Goal: Browse casually

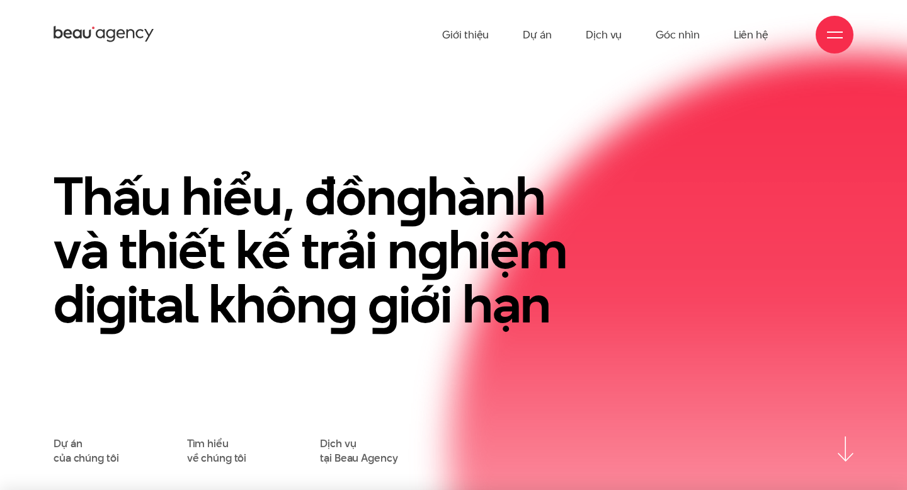
click at [482, 297] on h1 "Thấu hiểu, đồn g hành và thiết kế trải n g hiệm di g ital khôn g g iới hạn" at bounding box center [317, 250] width 527 height 162
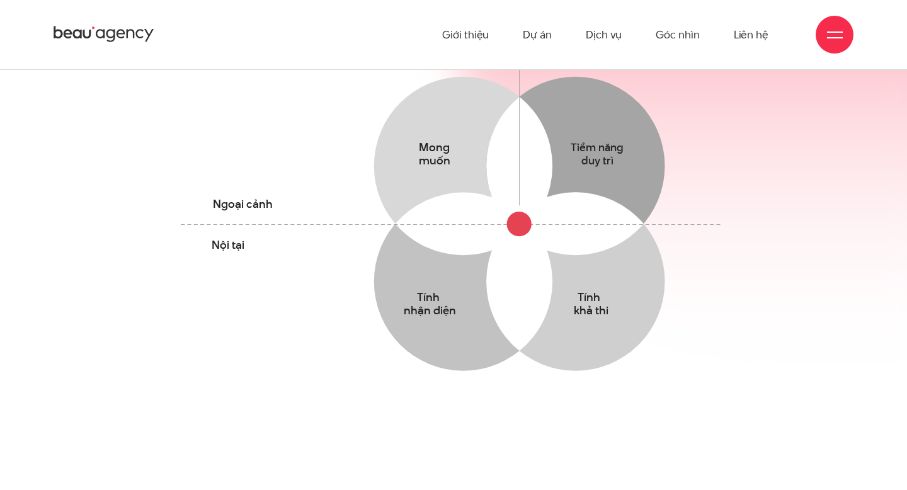
scroll to position [474, 0]
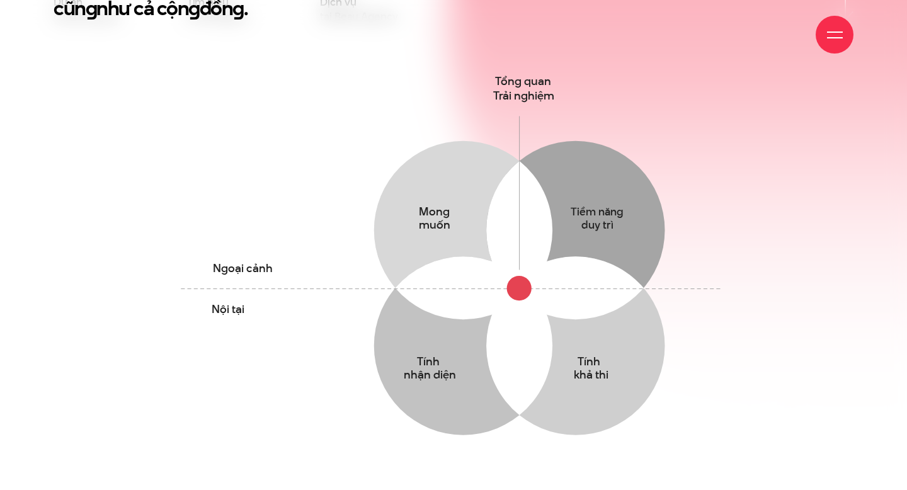
scroll to position [663, 0]
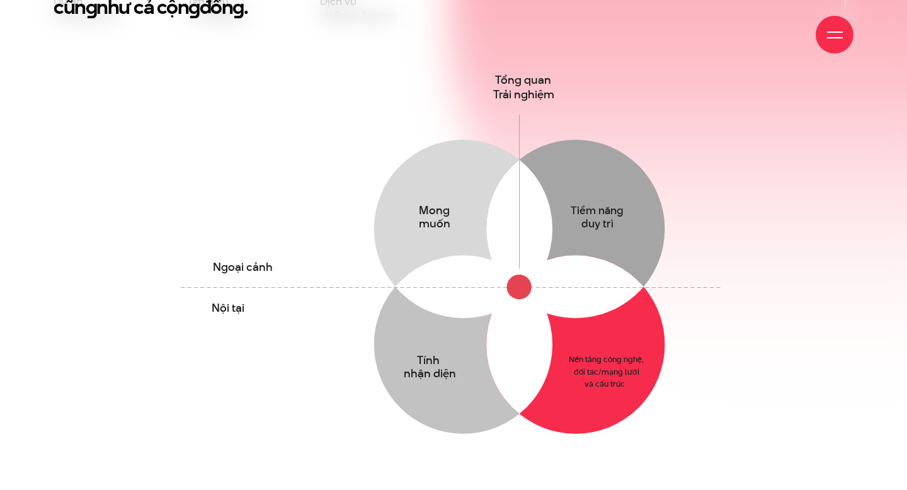
click at [581, 349] on circle at bounding box center [575, 344] width 178 height 178
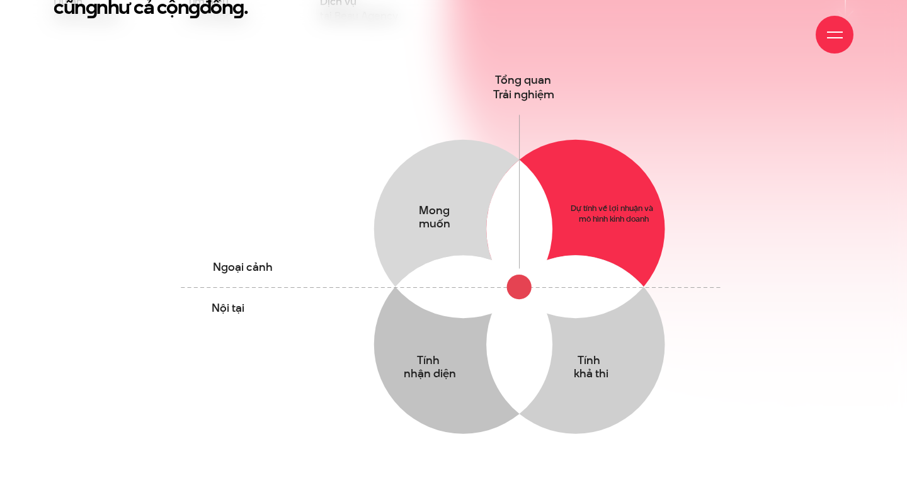
click at [560, 159] on circle at bounding box center [575, 229] width 178 height 178
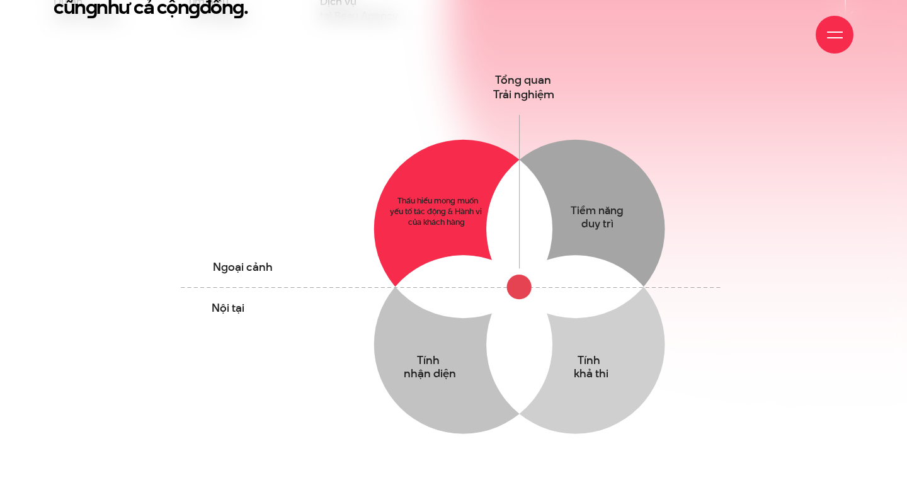
click at [449, 201] on circle at bounding box center [462, 229] width 178 height 178
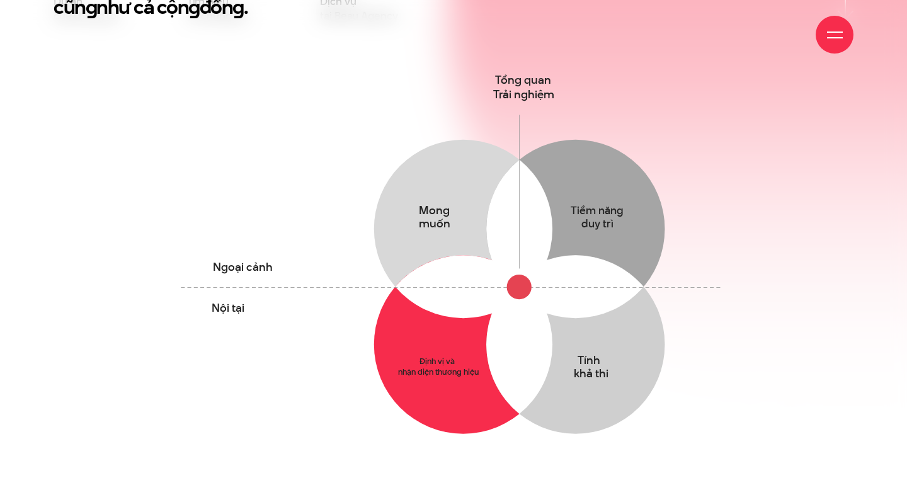
click at [456, 361] on circle at bounding box center [462, 344] width 178 height 178
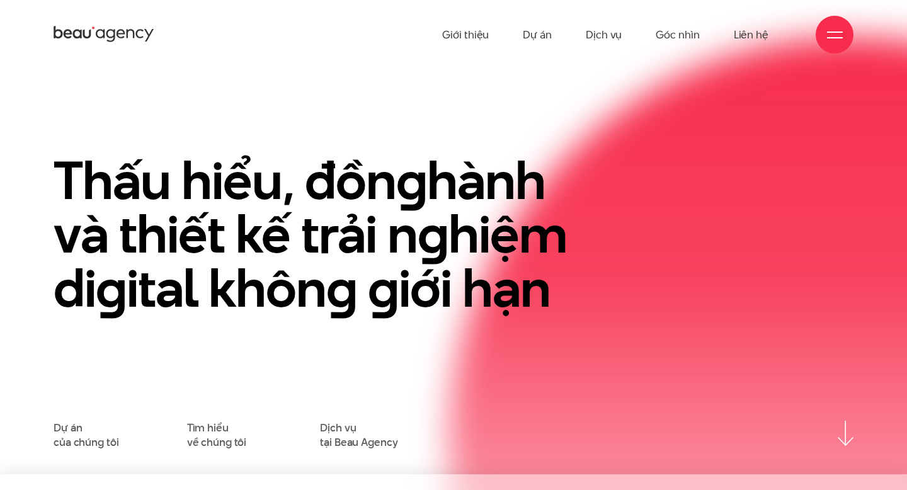
scroll to position [0, 0]
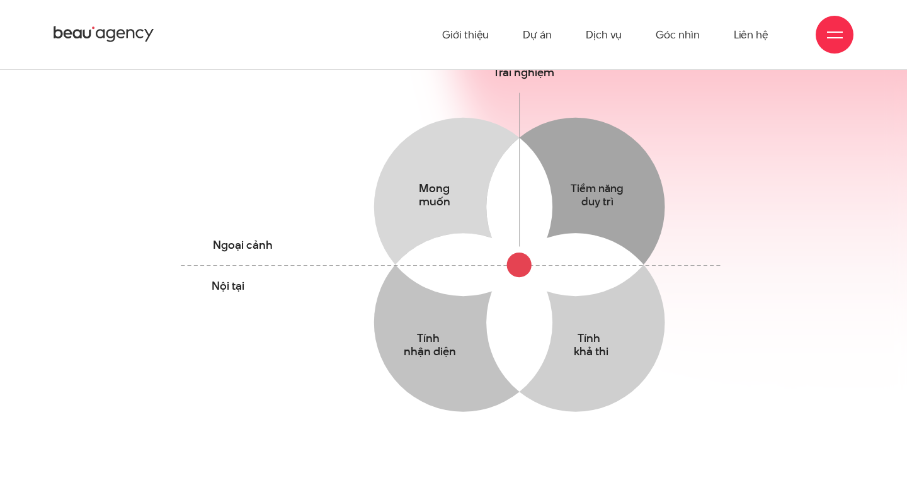
scroll to position [643, 0]
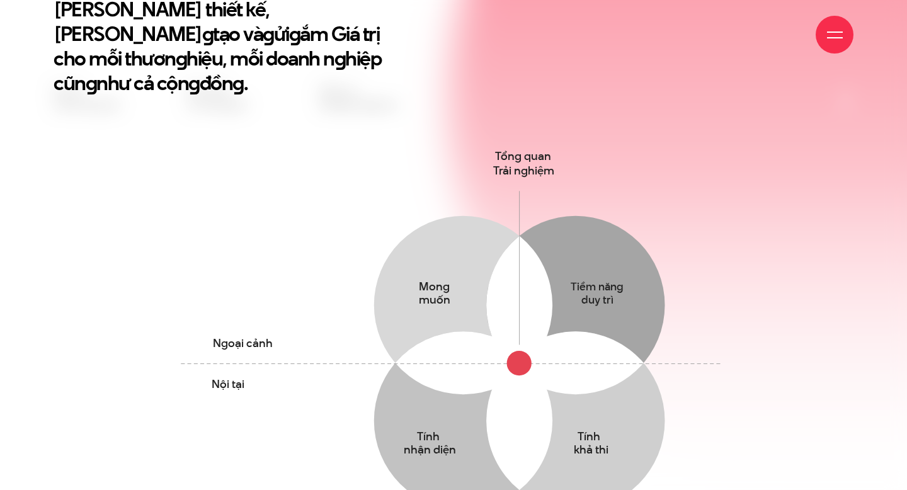
scroll to position [702, 0]
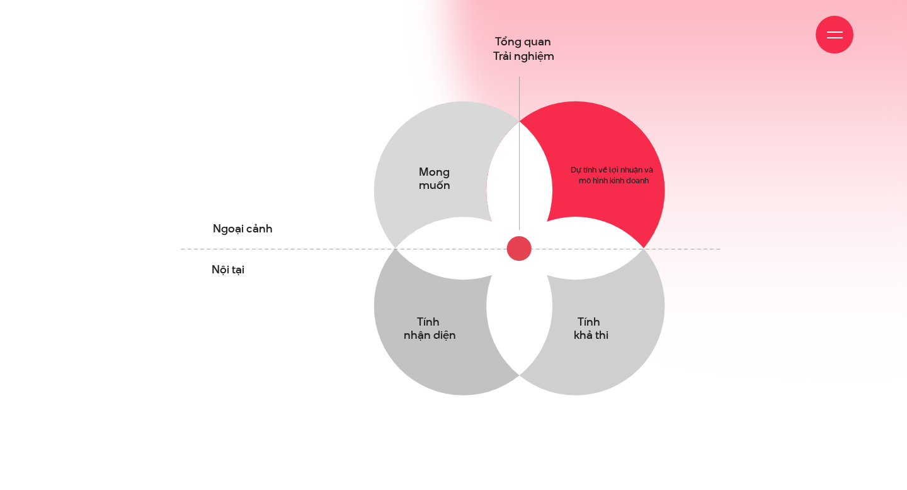
click at [594, 129] on circle at bounding box center [575, 190] width 178 height 178
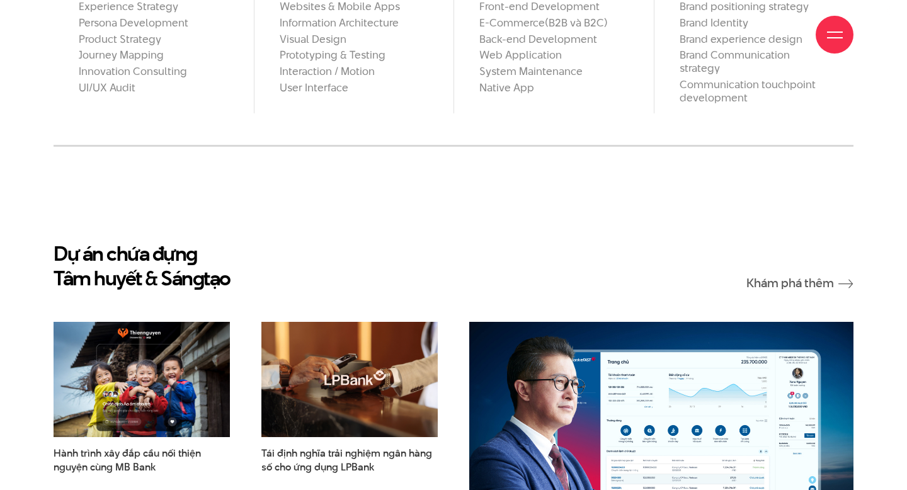
scroll to position [1327, 0]
